Goal: Task Accomplishment & Management: Manage account settings

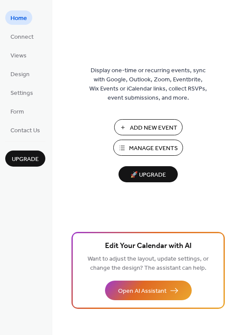
click at [157, 151] on span "Manage Events" at bounding box center [153, 148] width 49 height 9
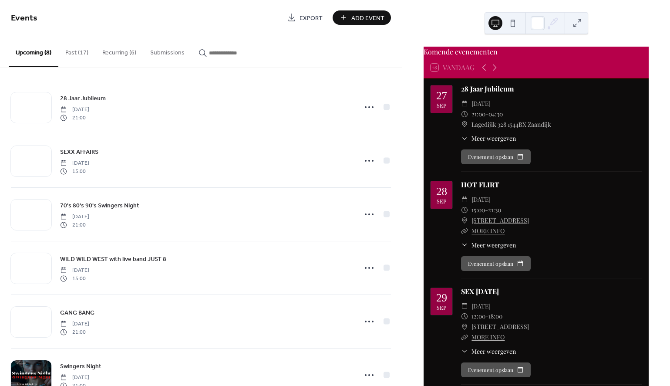
click at [114, 53] on button "Recurring (6)" at bounding box center [119, 50] width 48 height 31
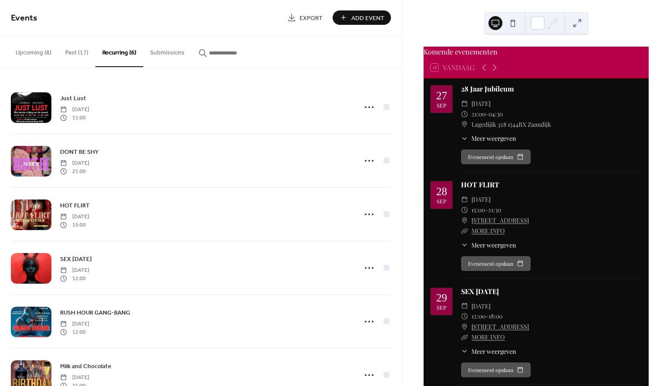
click at [81, 52] on button "Past (17)" at bounding box center [76, 50] width 37 height 31
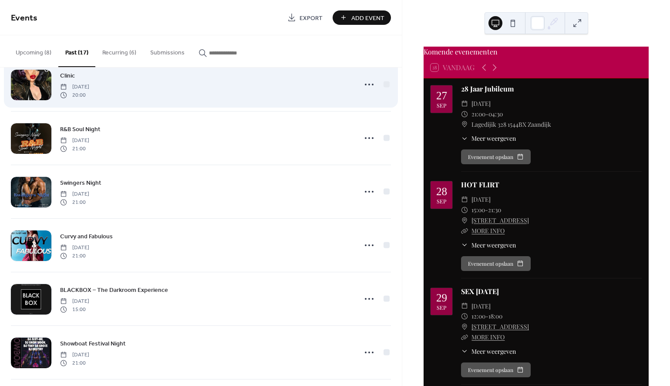
scroll to position [134, 0]
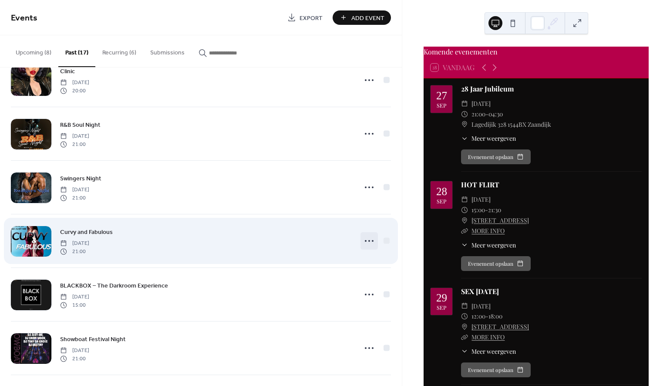
click at [367, 238] on icon at bounding box center [369, 241] width 14 height 14
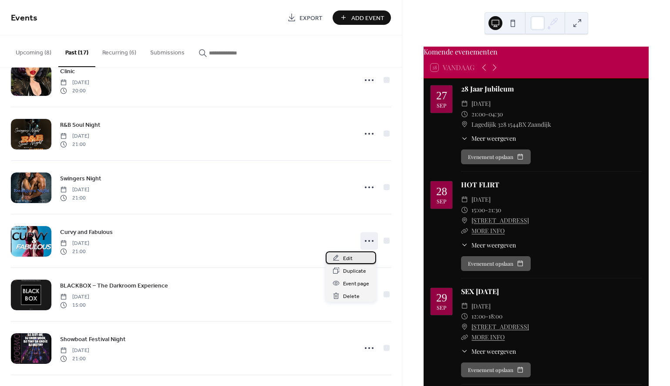
click at [351, 259] on span "Edit" at bounding box center [348, 258] width 10 height 9
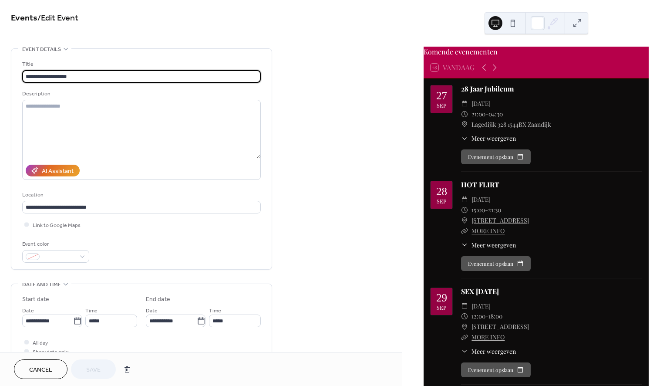
scroll to position [87, 0]
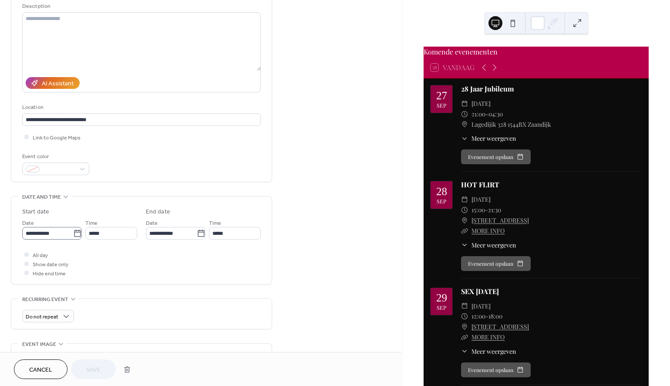
click at [77, 236] on icon at bounding box center [77, 233] width 9 height 9
click at [73, 236] on input "**********" at bounding box center [47, 233] width 51 height 13
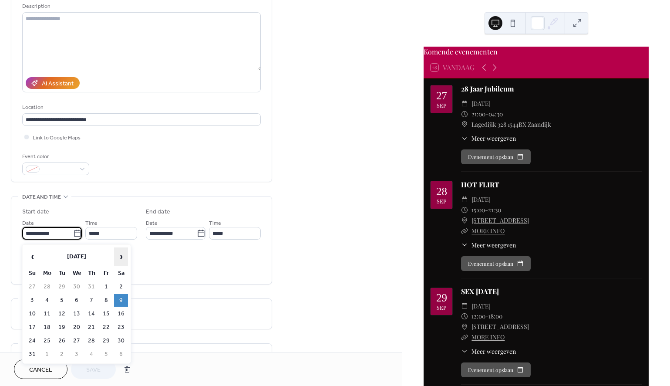
click at [124, 258] on span "›" at bounding box center [120, 256] width 13 height 17
click at [121, 299] on td "11" at bounding box center [121, 300] width 14 height 13
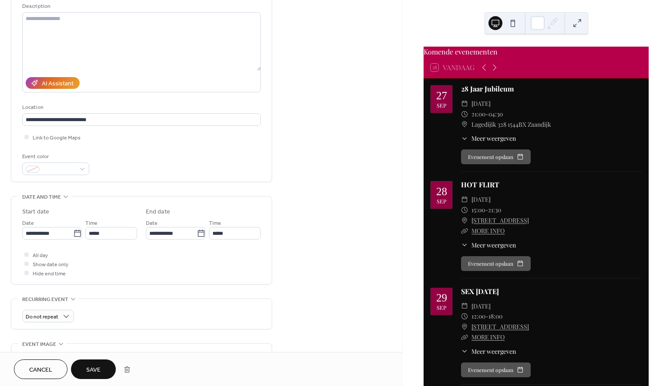
type input "**********"
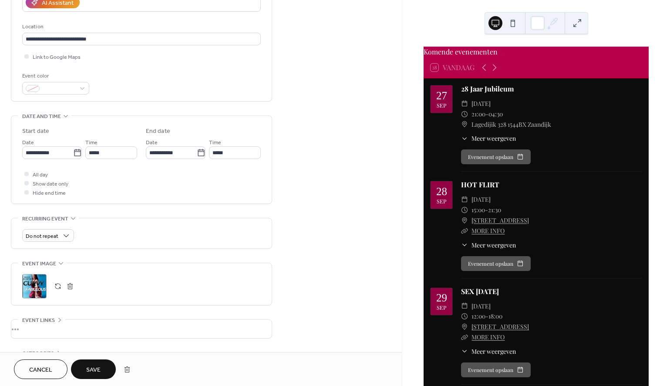
scroll to position [169, 0]
click at [30, 289] on div ";" at bounding box center [34, 285] width 24 height 24
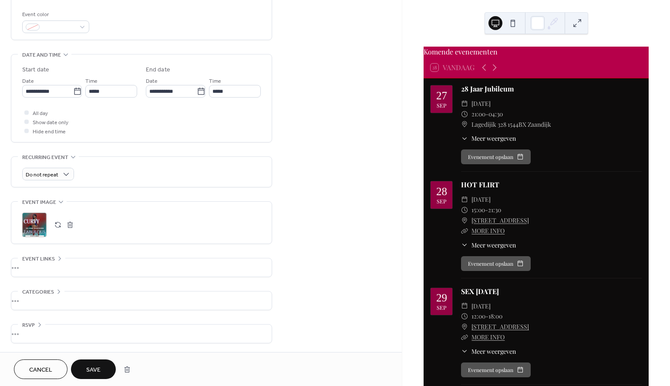
scroll to position [232, 0]
click at [89, 366] on span "Save" at bounding box center [93, 369] width 14 height 9
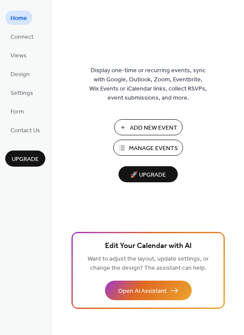
click at [154, 148] on span "Manage Events" at bounding box center [153, 148] width 49 height 9
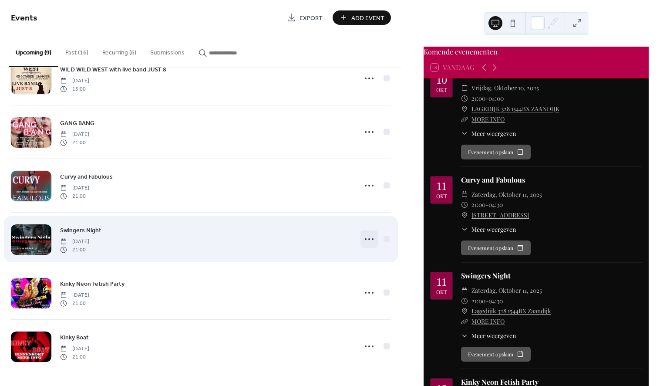
scroll to position [189, 0]
click at [367, 238] on icon at bounding box center [369, 239] width 14 height 14
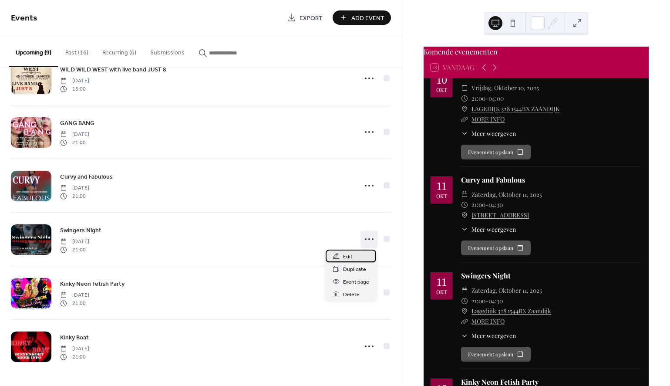
click at [346, 255] on span "Edit" at bounding box center [348, 256] width 10 height 9
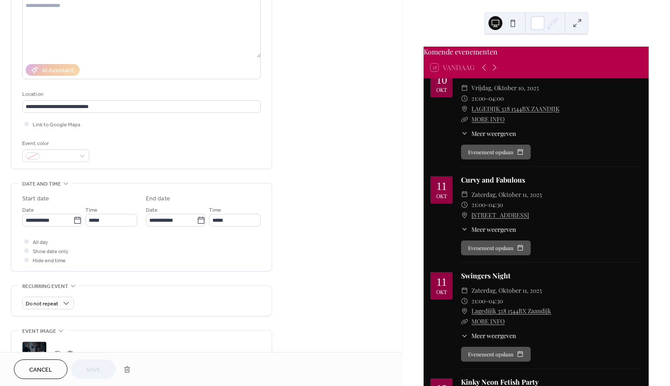
scroll to position [105, 0]
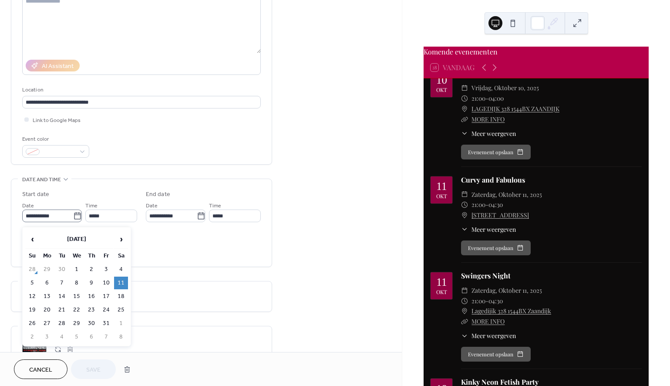
click at [75, 216] on icon at bounding box center [77, 216] width 9 height 9
click at [73, 216] on input "**********" at bounding box center [47, 215] width 51 height 13
click at [120, 295] on td "18" at bounding box center [121, 296] width 14 height 13
type input "**********"
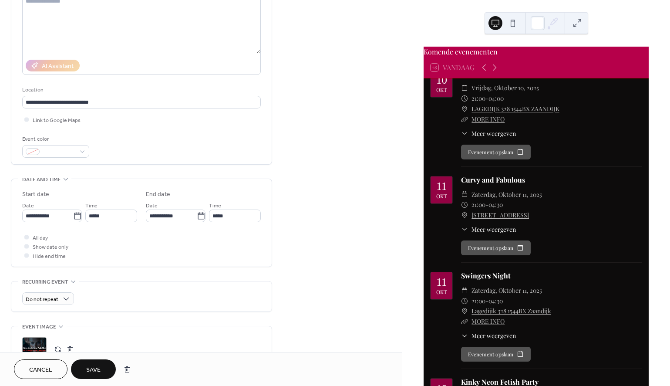
scroll to position [108, 0]
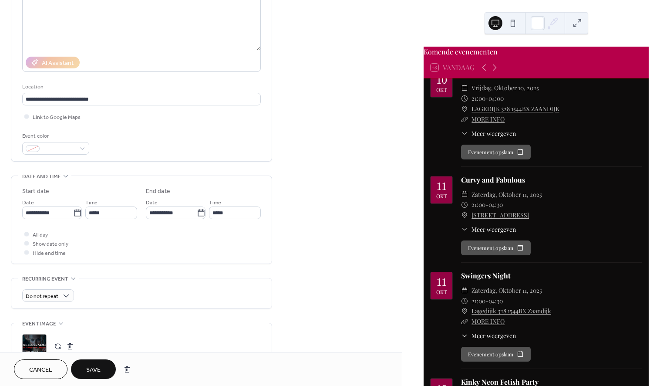
click at [91, 370] on span "Save" at bounding box center [93, 369] width 14 height 9
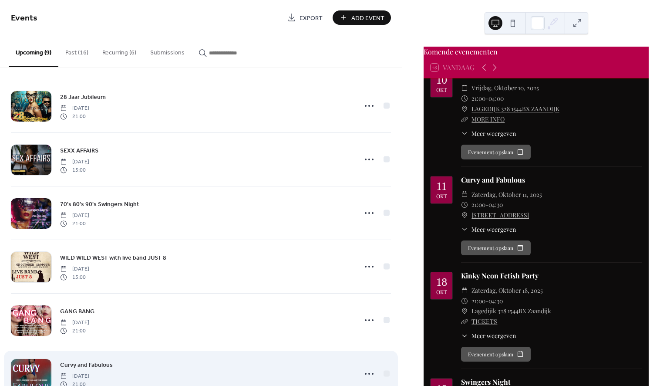
scroll to position [1, 0]
